Goal: Information Seeking & Learning: Find specific fact

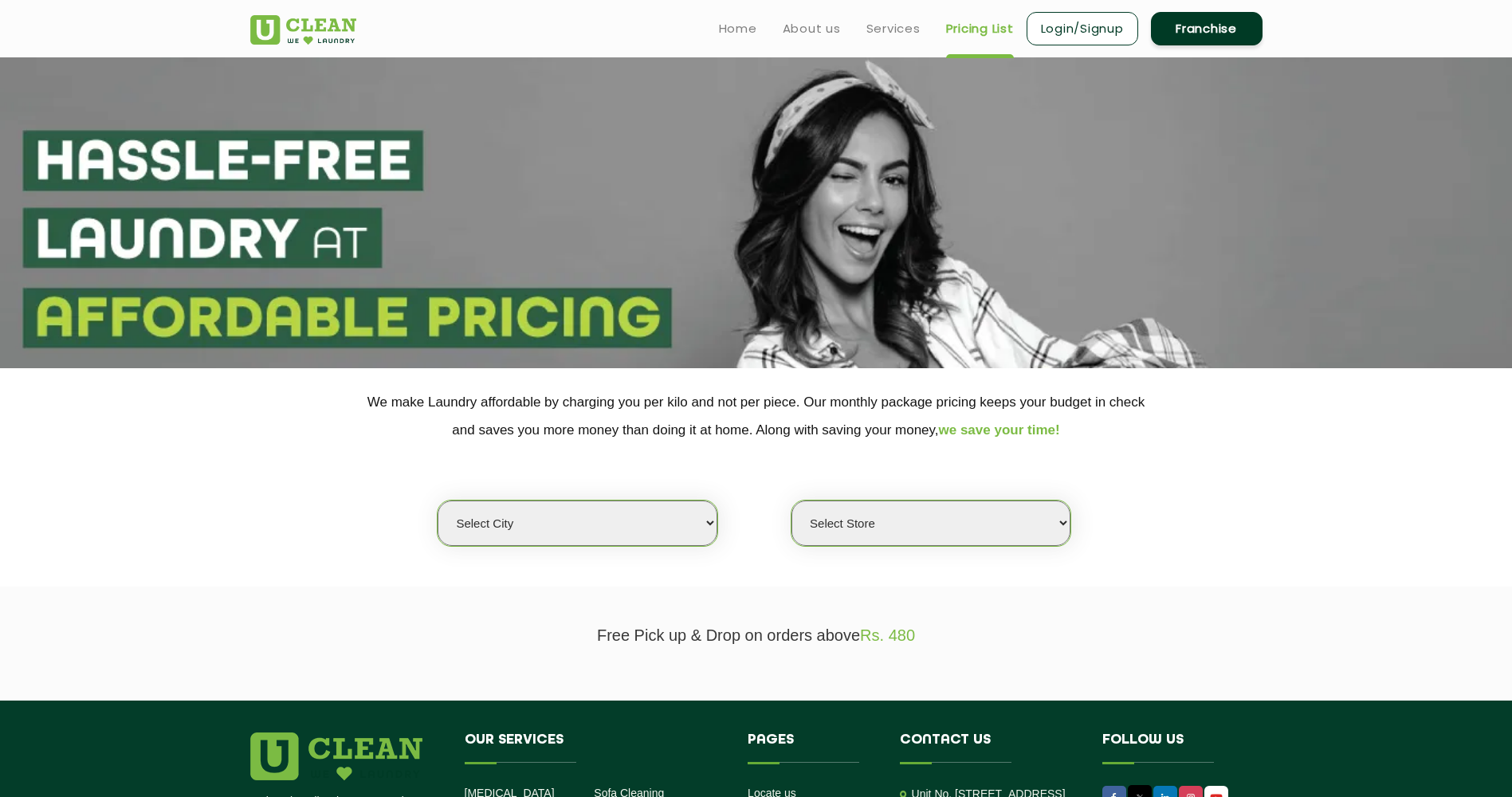
click at [695, 511] on select "Select city [GEOGRAPHIC_DATA] [GEOGRAPHIC_DATA] [GEOGRAPHIC_DATA] [GEOGRAPHIC_D…" at bounding box center [577, 523] width 279 height 45
select select "176"
click at [437, 500] on select "Select city [GEOGRAPHIC_DATA] [GEOGRAPHIC_DATA] [GEOGRAPHIC_DATA] [GEOGRAPHIC_D…" at bounding box center [577, 523] width 279 height 45
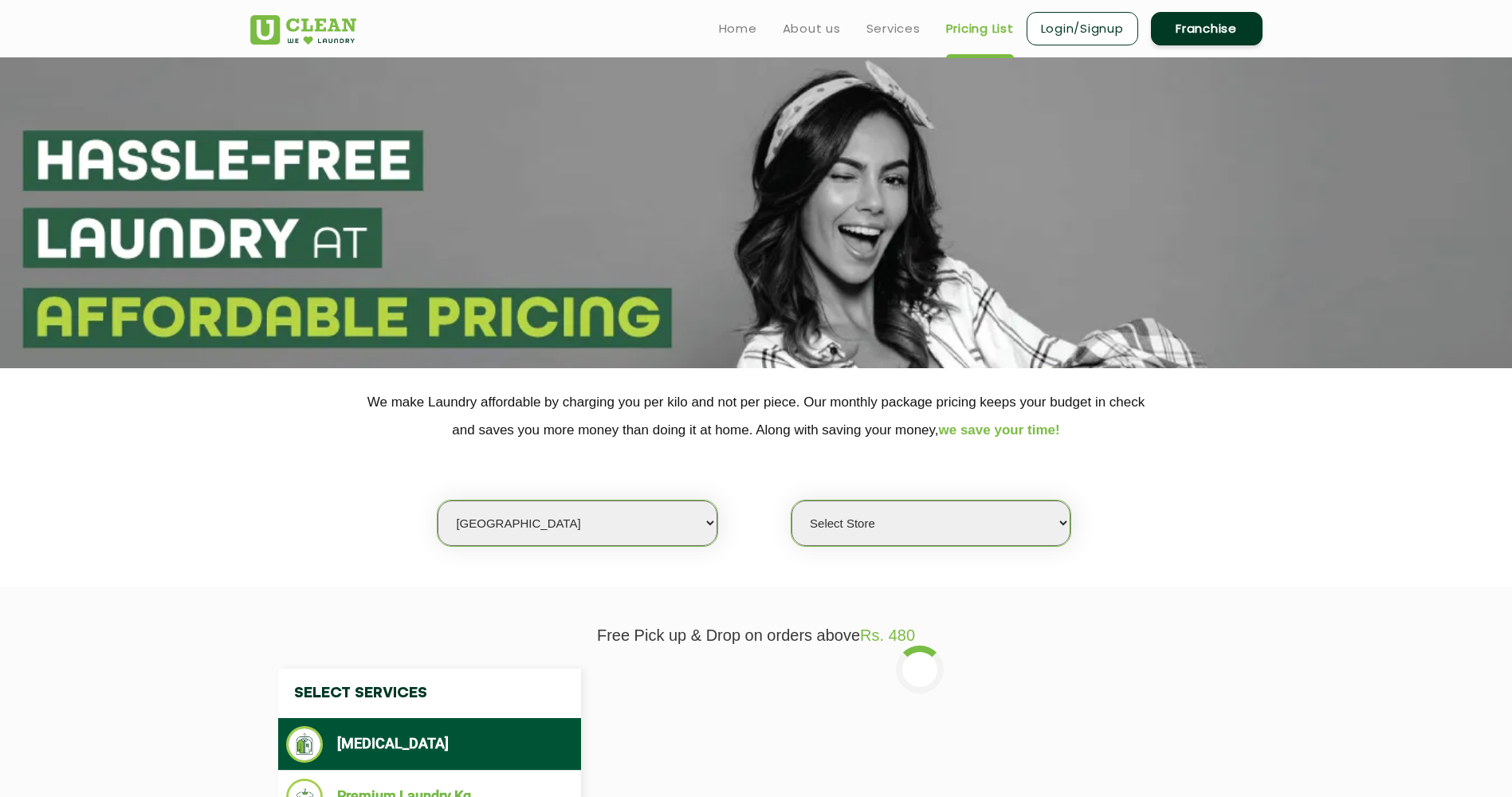
click at [825, 524] on select "Select Store UClean Vizag" at bounding box center [931, 523] width 279 height 45
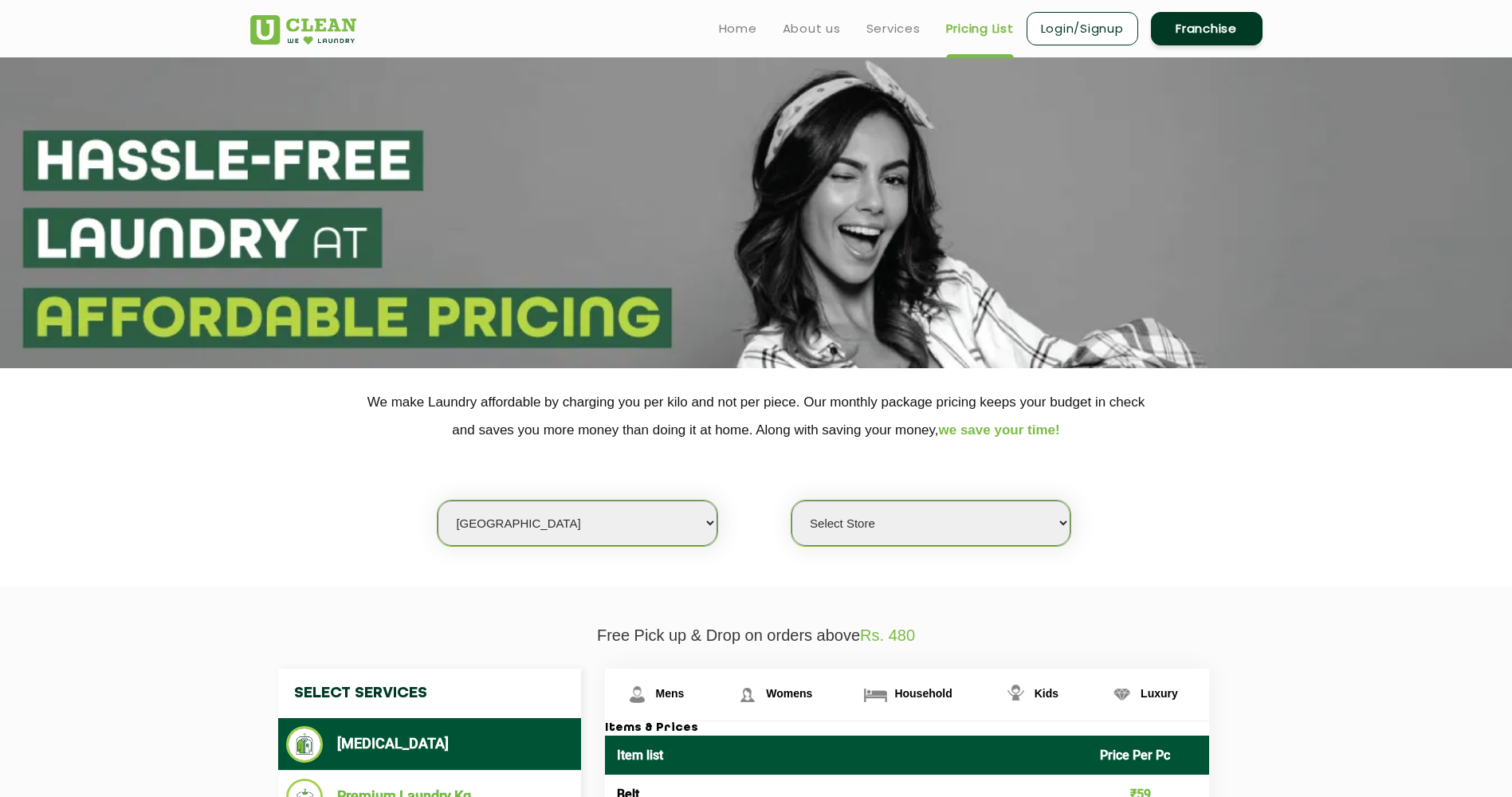
select select "522"
click at [792, 500] on select "Select Store UClean Vizag" at bounding box center [931, 523] width 279 height 45
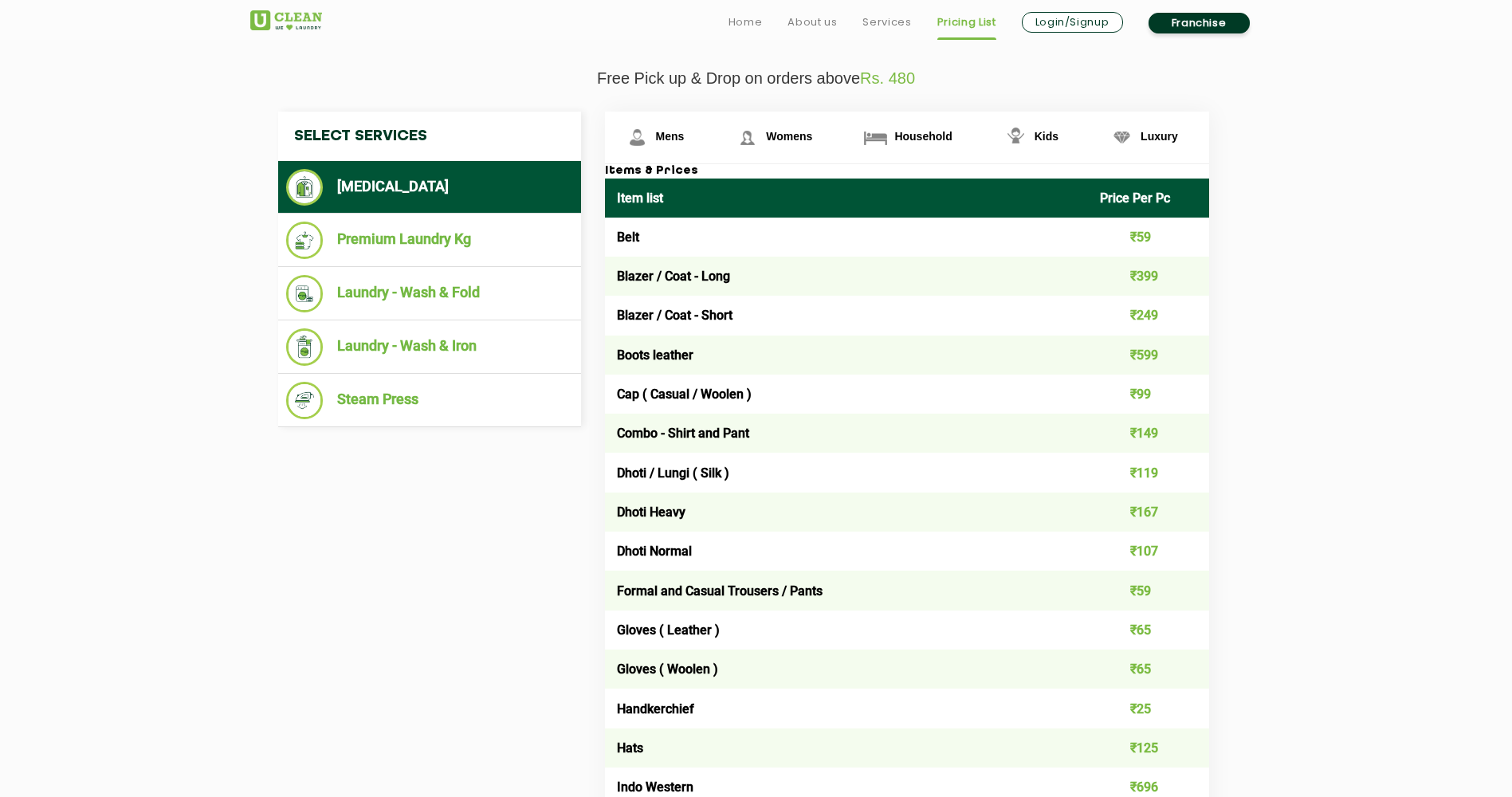
scroll to position [558, 0]
click at [637, 242] on td "Belt" at bounding box center [847, 236] width 484 height 39
copy td "Belt"
drag, startPoint x: 619, startPoint y: 274, endPoint x: 745, endPoint y: 276, distance: 126.0
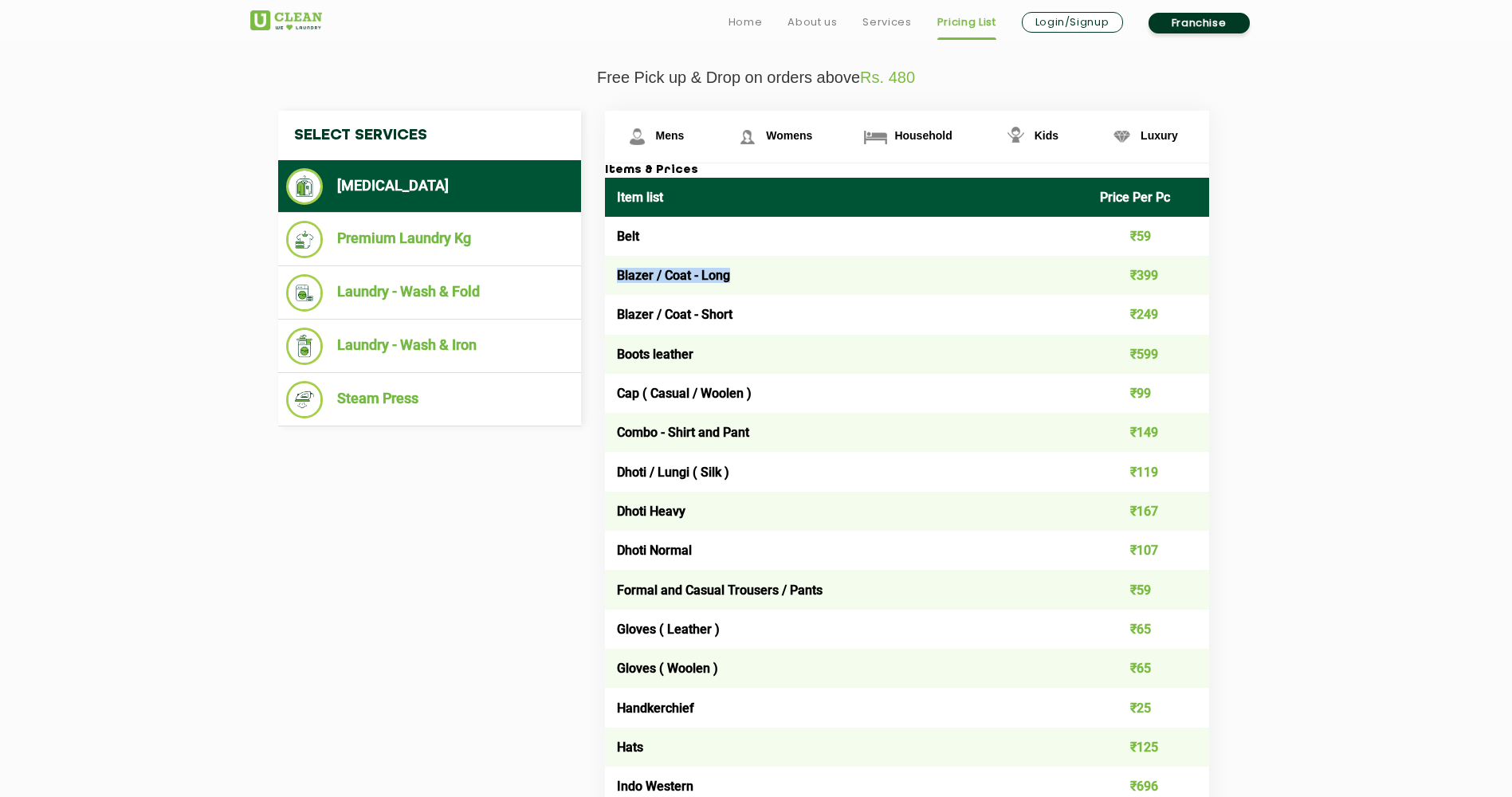
click at [745, 276] on td "Blazer / Coat - Long" at bounding box center [847, 275] width 484 height 39
copy td "Blazer / Coat - Long"
drag, startPoint x: 738, startPoint y: 314, endPoint x: 619, endPoint y: 313, distance: 119.0
click at [619, 313] on td "Blazer / Coat - Short" at bounding box center [847, 314] width 484 height 39
copy td "Blazer / Coat - Short"
